Goal: Navigation & Orientation: Understand site structure

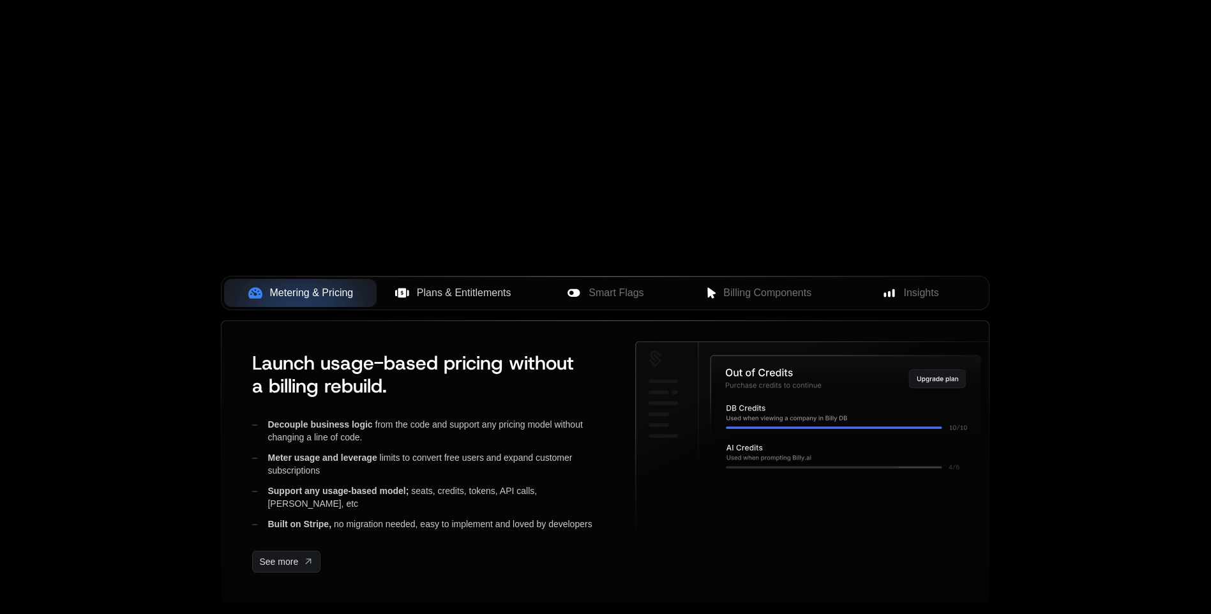
scroll to position [319, 0]
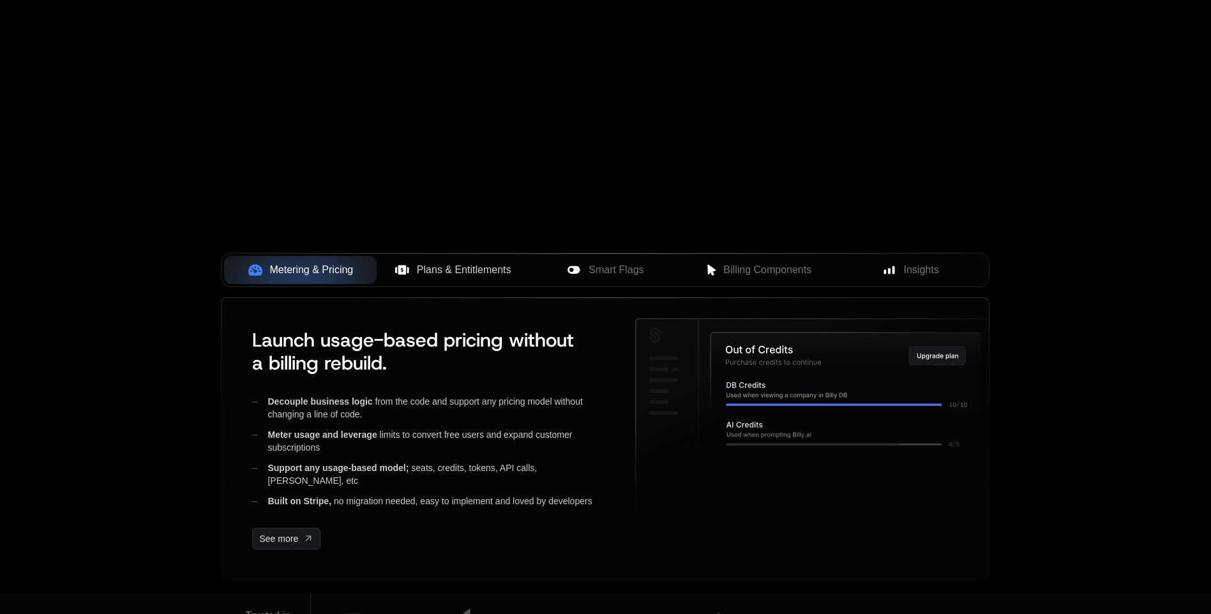
click at [455, 273] on span "Plans & Entitlements" at bounding box center [464, 269] width 95 height 15
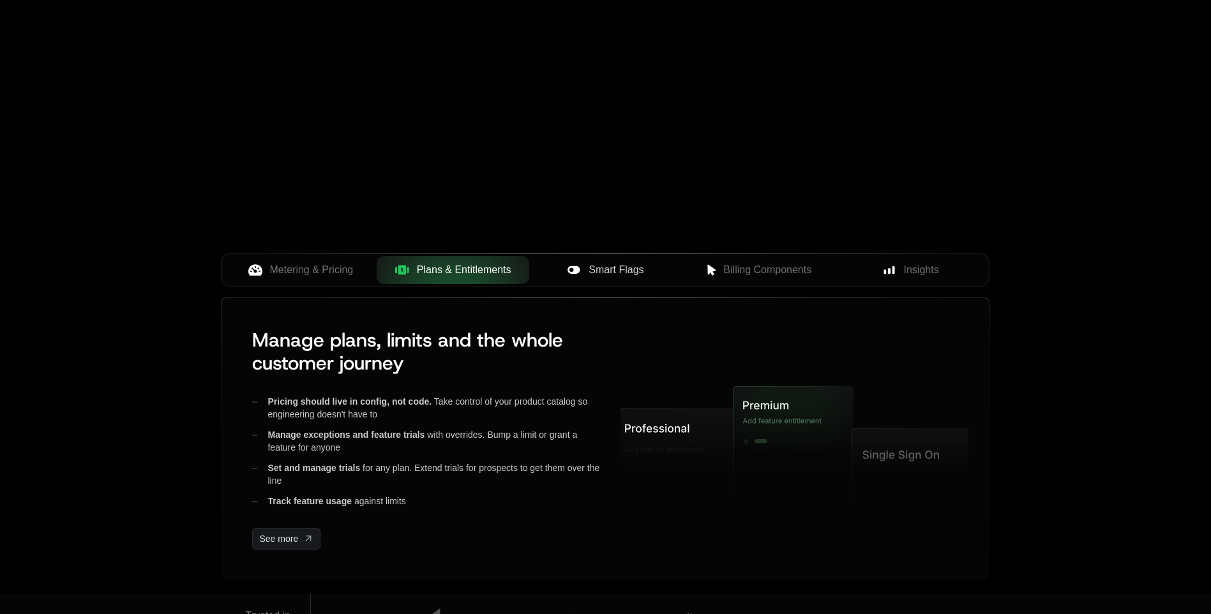
click at [635, 264] on span "Smart Flags" at bounding box center [616, 269] width 55 height 15
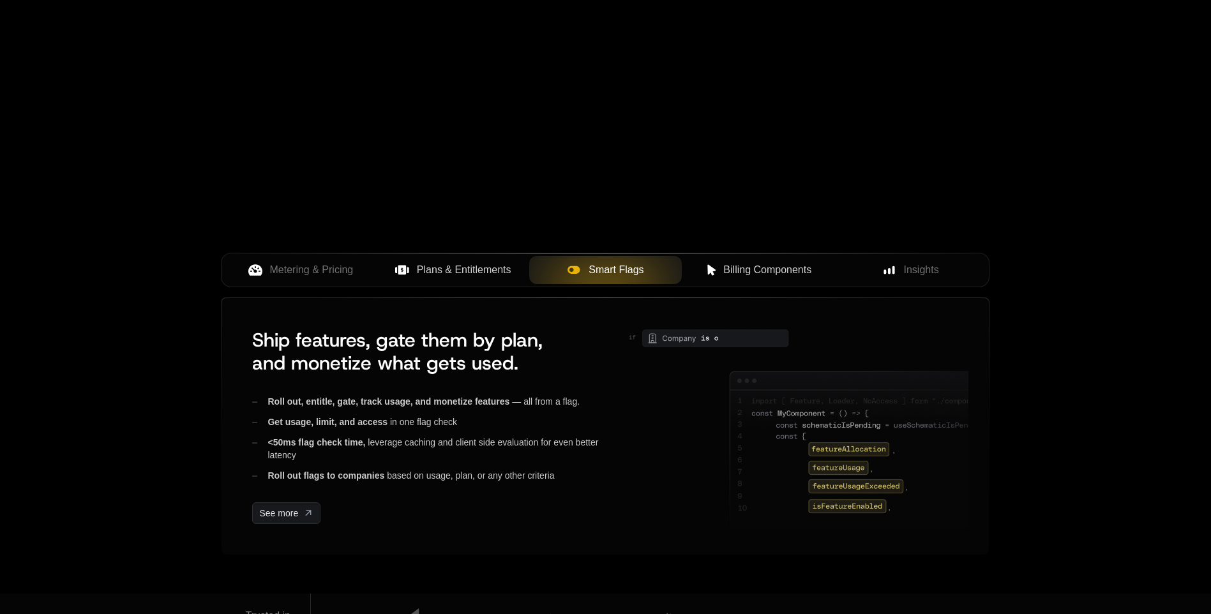
click at [761, 272] on span "Billing Components" at bounding box center [767, 269] width 88 height 15
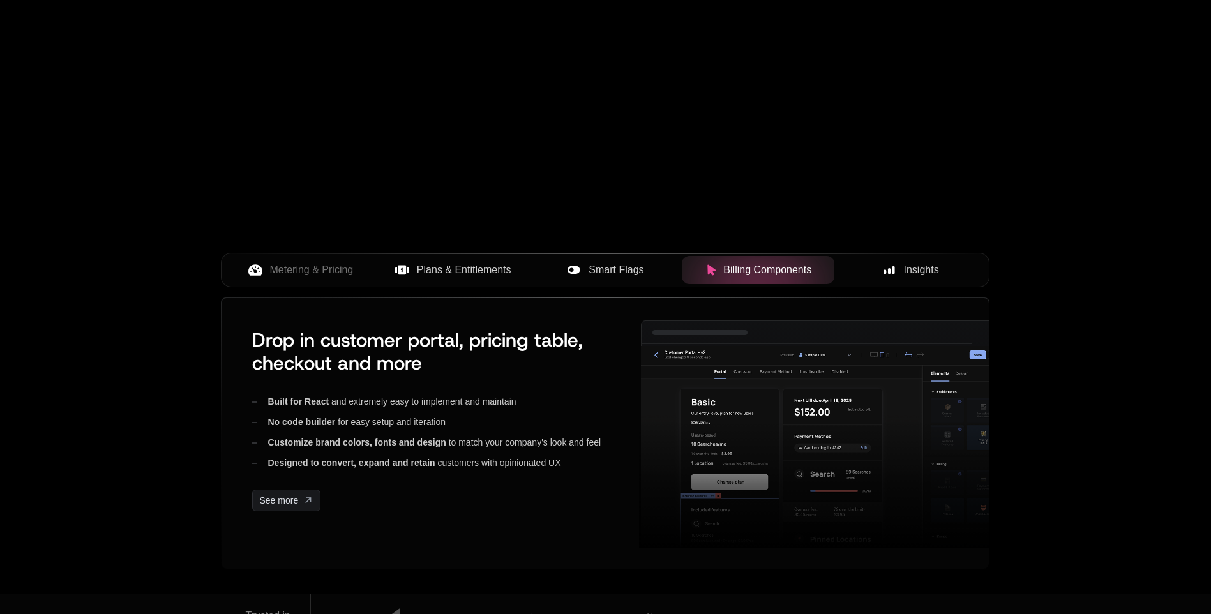
click at [925, 267] on span "Insights" at bounding box center [921, 269] width 35 height 15
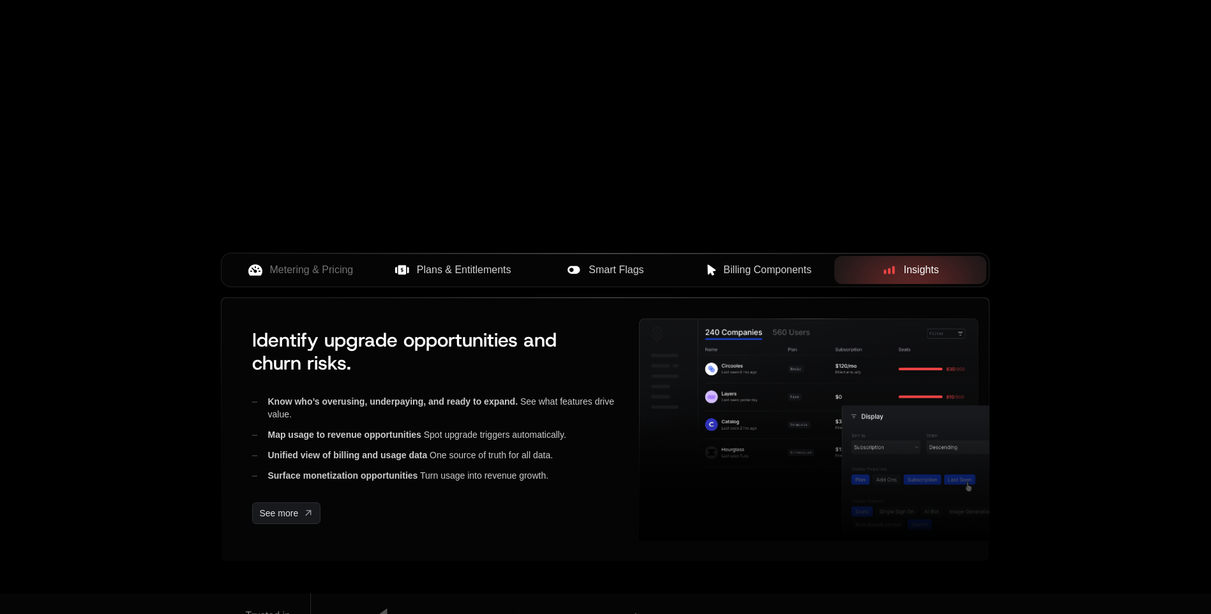
click at [742, 269] on span "Billing Components" at bounding box center [767, 269] width 88 height 15
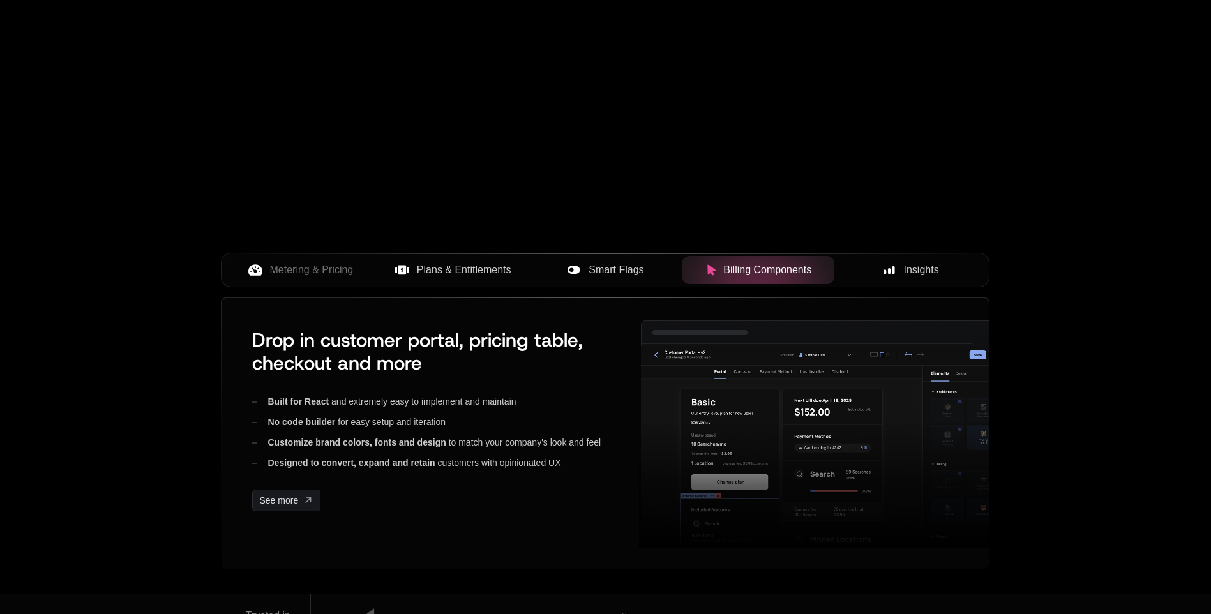
click at [625, 267] on span "Smart Flags" at bounding box center [616, 269] width 55 height 15
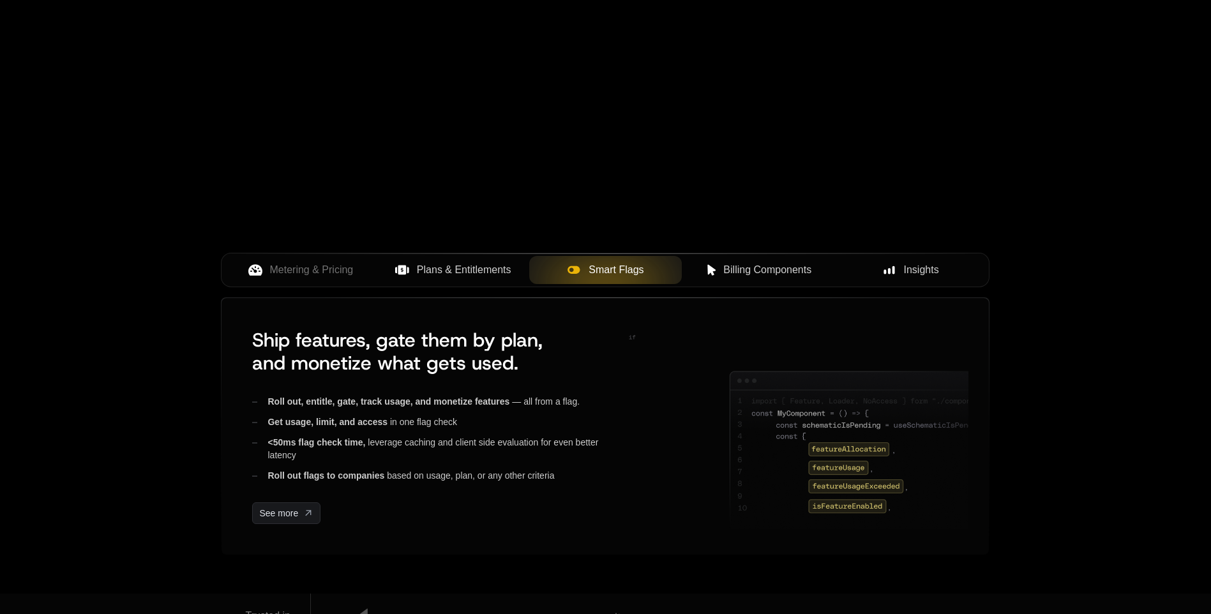
click at [509, 262] on span "Plans & Entitlements" at bounding box center [464, 269] width 95 height 15
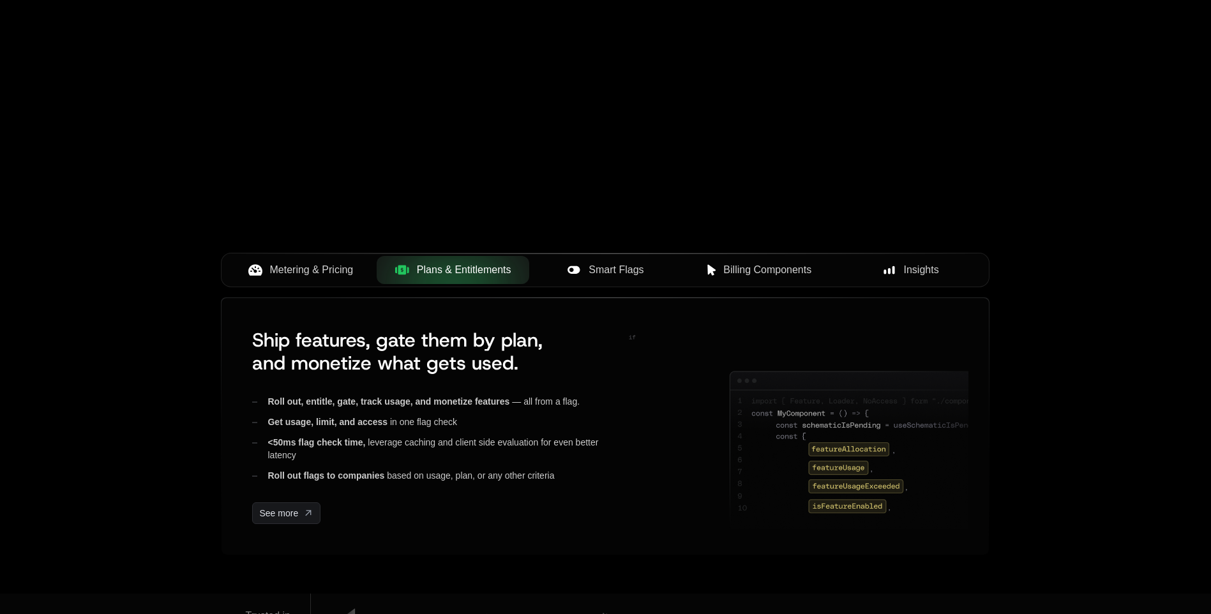
click at [329, 276] on span "Metering & Pricing" at bounding box center [312, 269] width 84 height 15
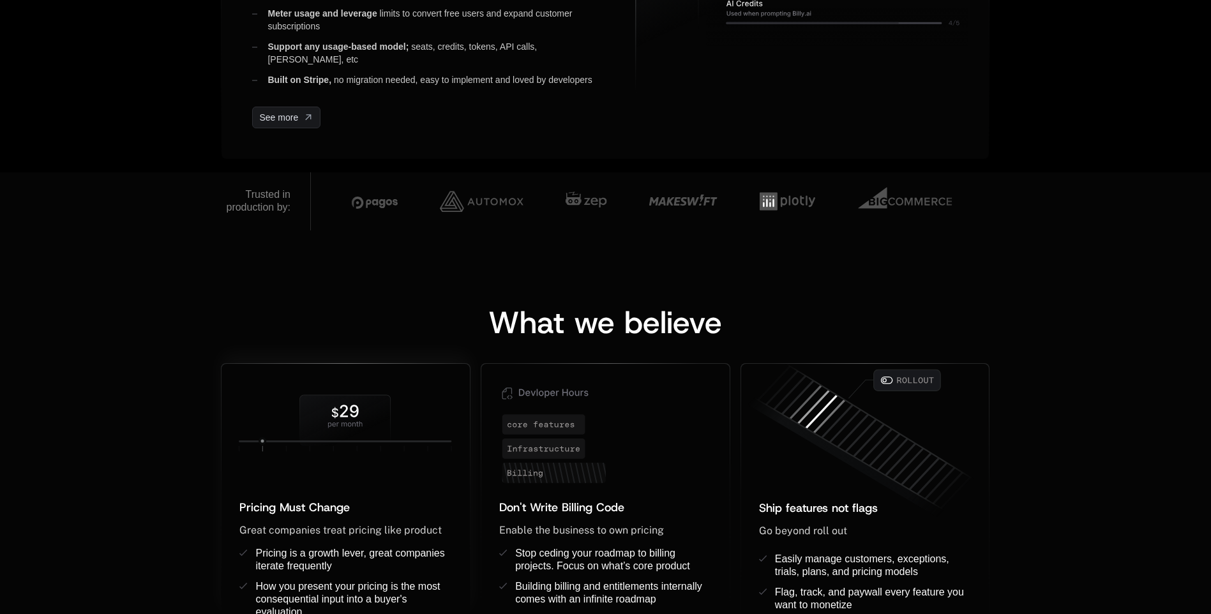
scroll to position [766, 0]
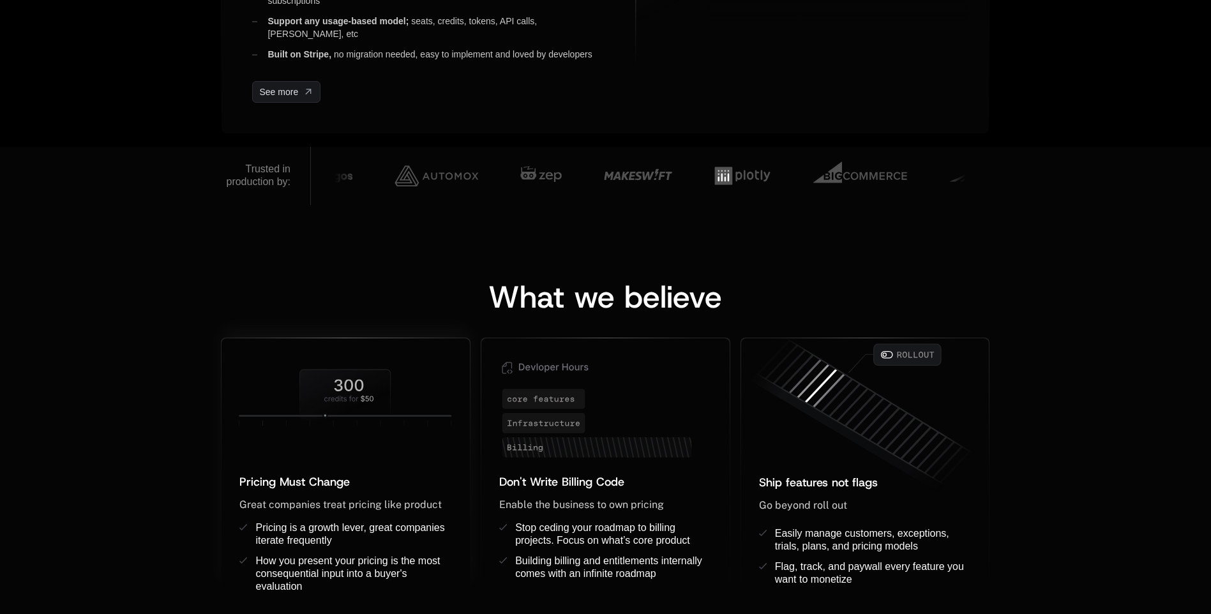
drag, startPoint x: 261, startPoint y: 416, endPoint x: 398, endPoint y: 415, distance: 137.3
click at [398, 415] on icon at bounding box center [345, 416] width 213 height 2
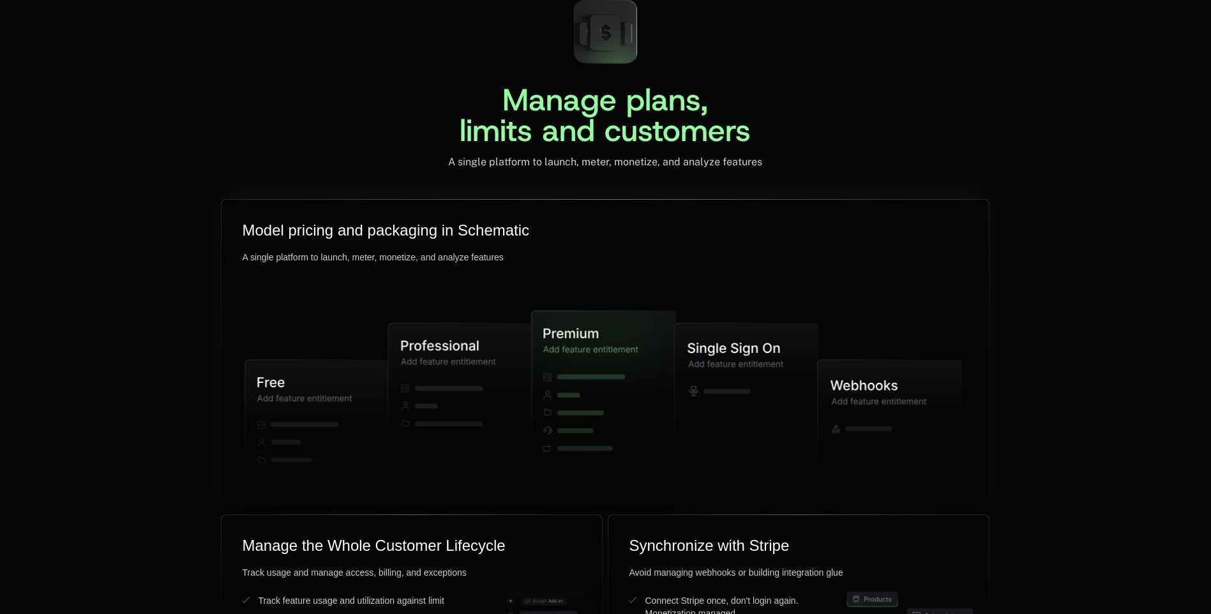
scroll to position [3065, 0]
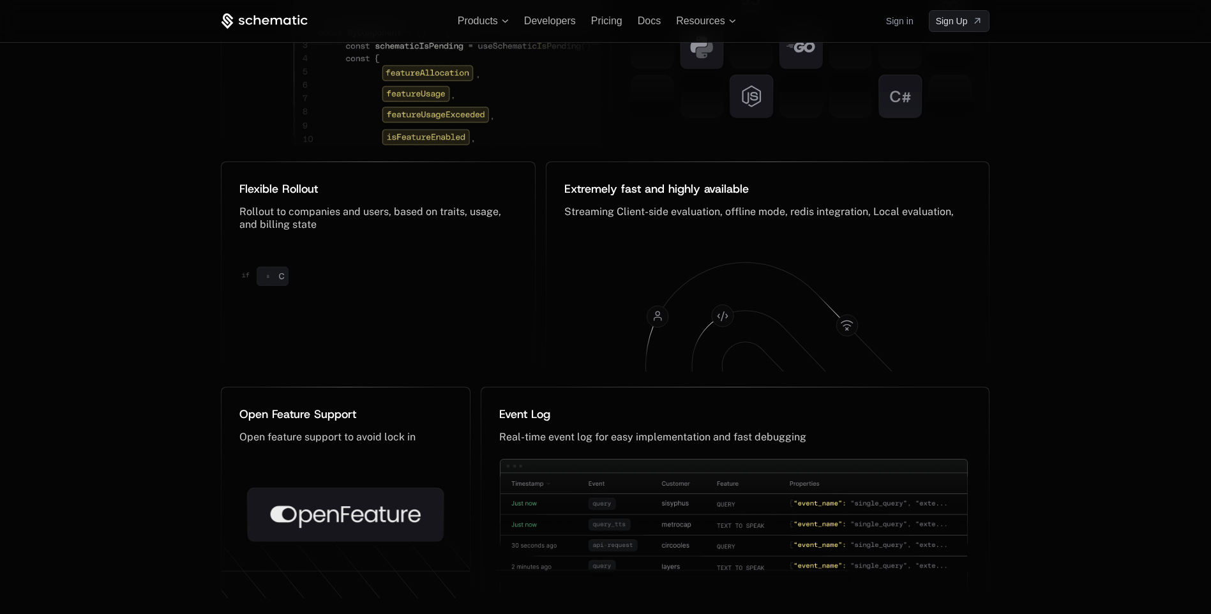
scroll to position [6168, 0]
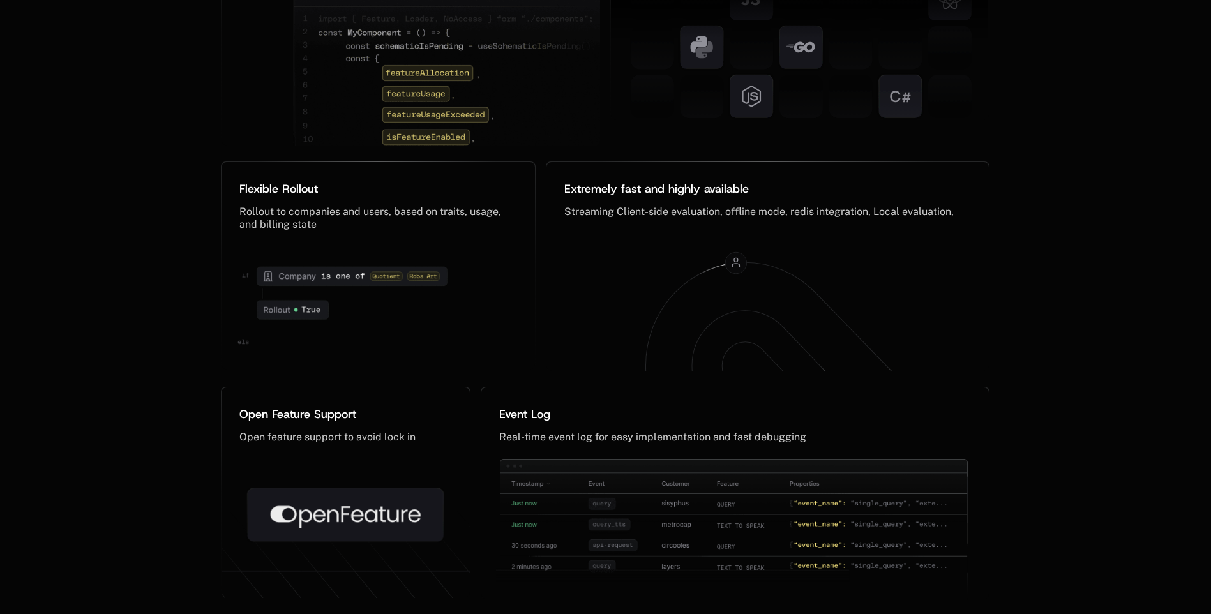
scroll to position [6319, 0]
